Goal: Information Seeking & Learning: Learn about a topic

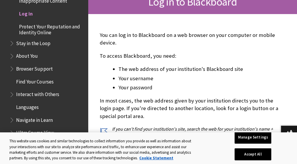
scroll to position [114, 0]
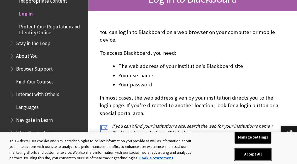
click at [263, 150] on button "Accept All" at bounding box center [253, 154] width 37 height 12
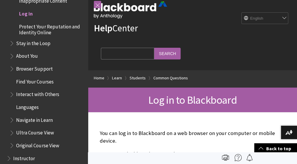
scroll to position [0, 0]
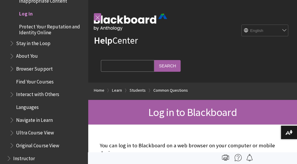
click at [137, 65] on input "Search Query" at bounding box center [127, 65] width 53 height 11
type input "n"
click at [104, 87] on link "Home" at bounding box center [99, 90] width 11 height 7
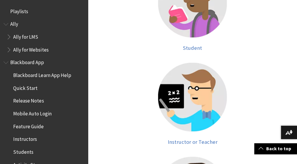
scroll to position [170, 0]
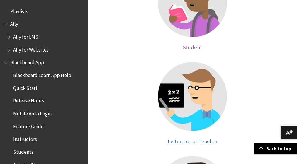
click at [114, 50] on link "Student" at bounding box center [193, 9] width 186 height 82
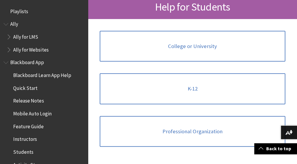
scroll to position [107, 0]
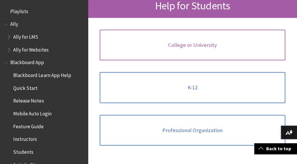
drag, startPoint x: 0, startPoint y: 0, endPoint x: 114, endPoint y: 74, distance: 136.4
click at [168, 48] on span "College or University" at bounding box center [192, 45] width 49 height 6
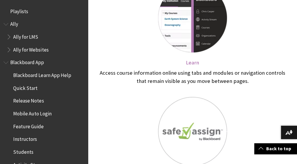
scroll to position [153, 0]
click at [158, 53] on img at bounding box center [192, 18] width 69 height 69
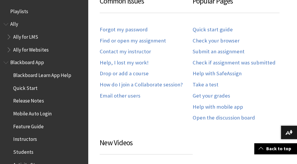
scroll to position [565, 0]
